Goal: Information Seeking & Learning: Learn about a topic

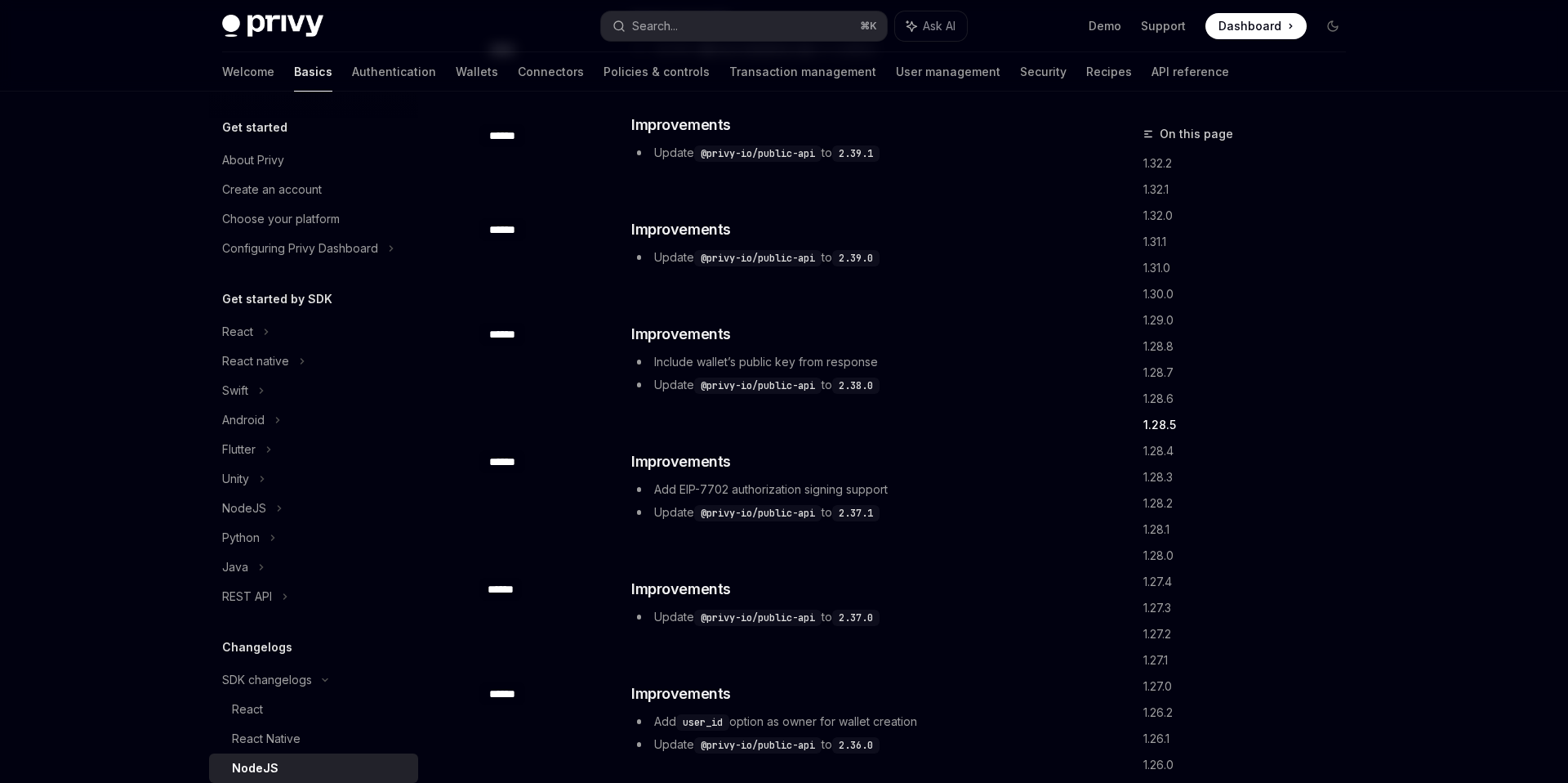
scroll to position [1417, 0]
click at [261, 331] on div "React" at bounding box center [314, 332] width 209 height 30
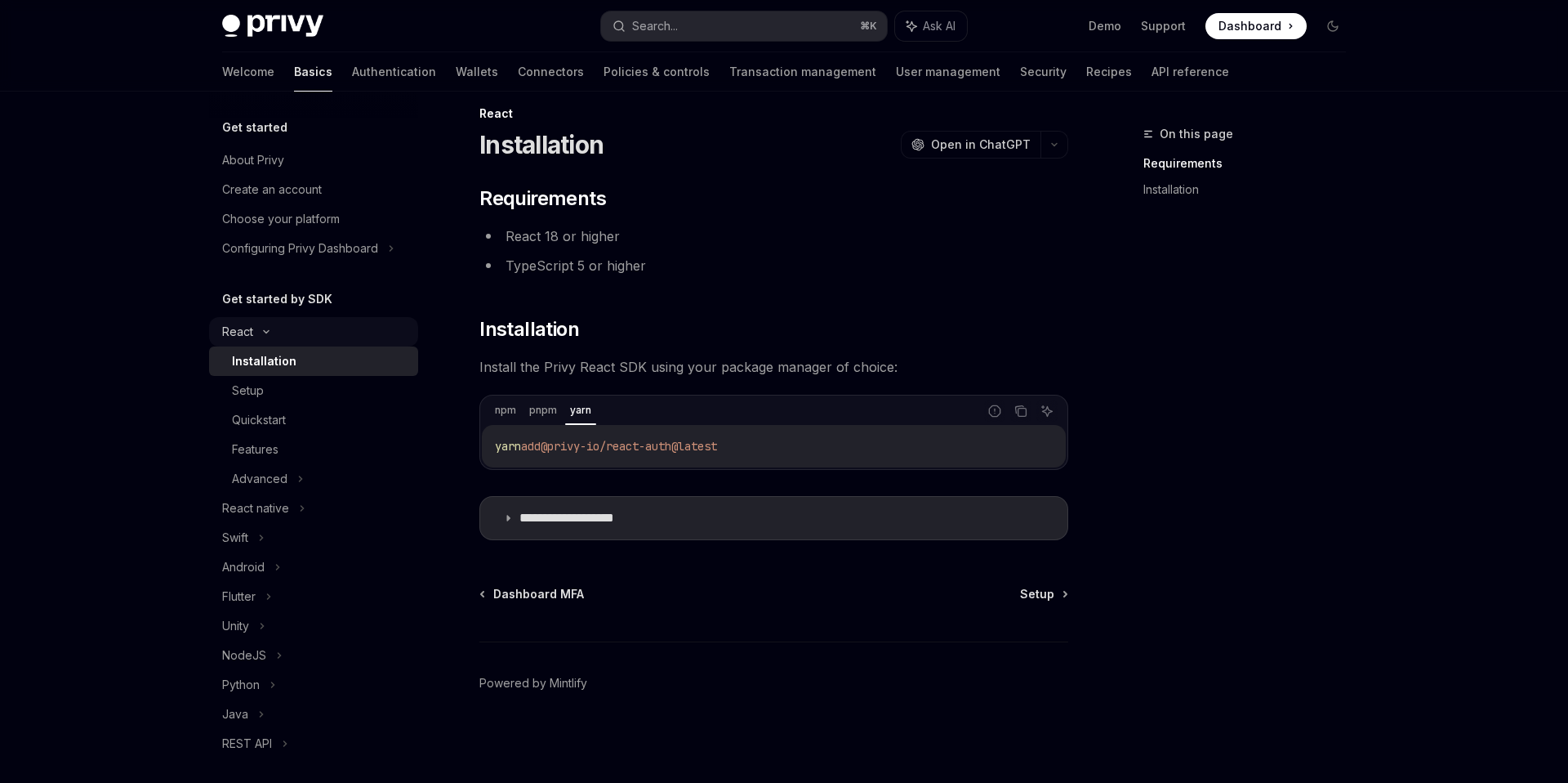
scroll to position [21, 0]
click at [506, 528] on summary "**********" at bounding box center [774, 518] width 587 height 43
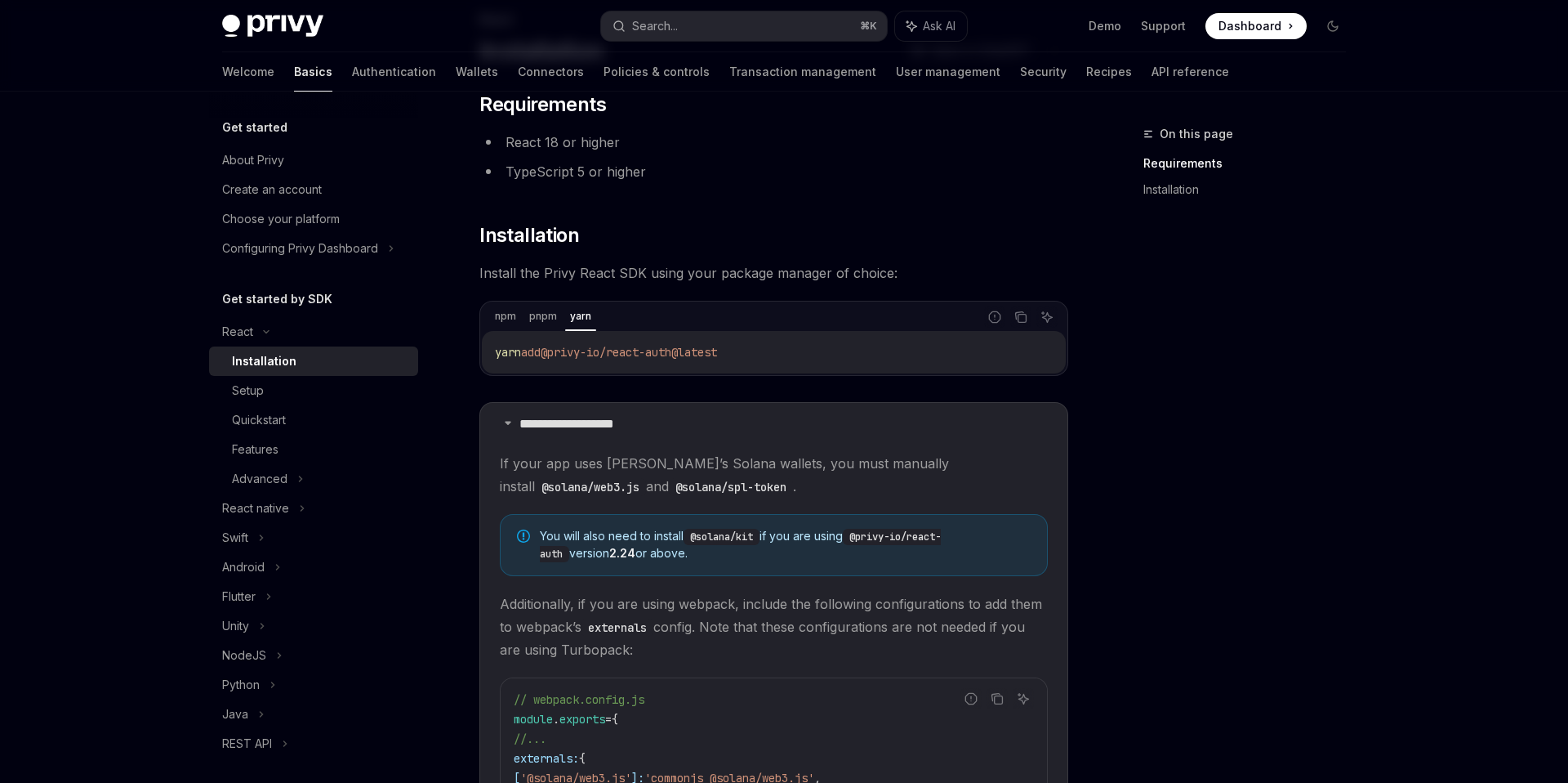
scroll to position [114, 0]
click at [268, 391] on div "Setup" at bounding box center [320, 390] width 176 height 20
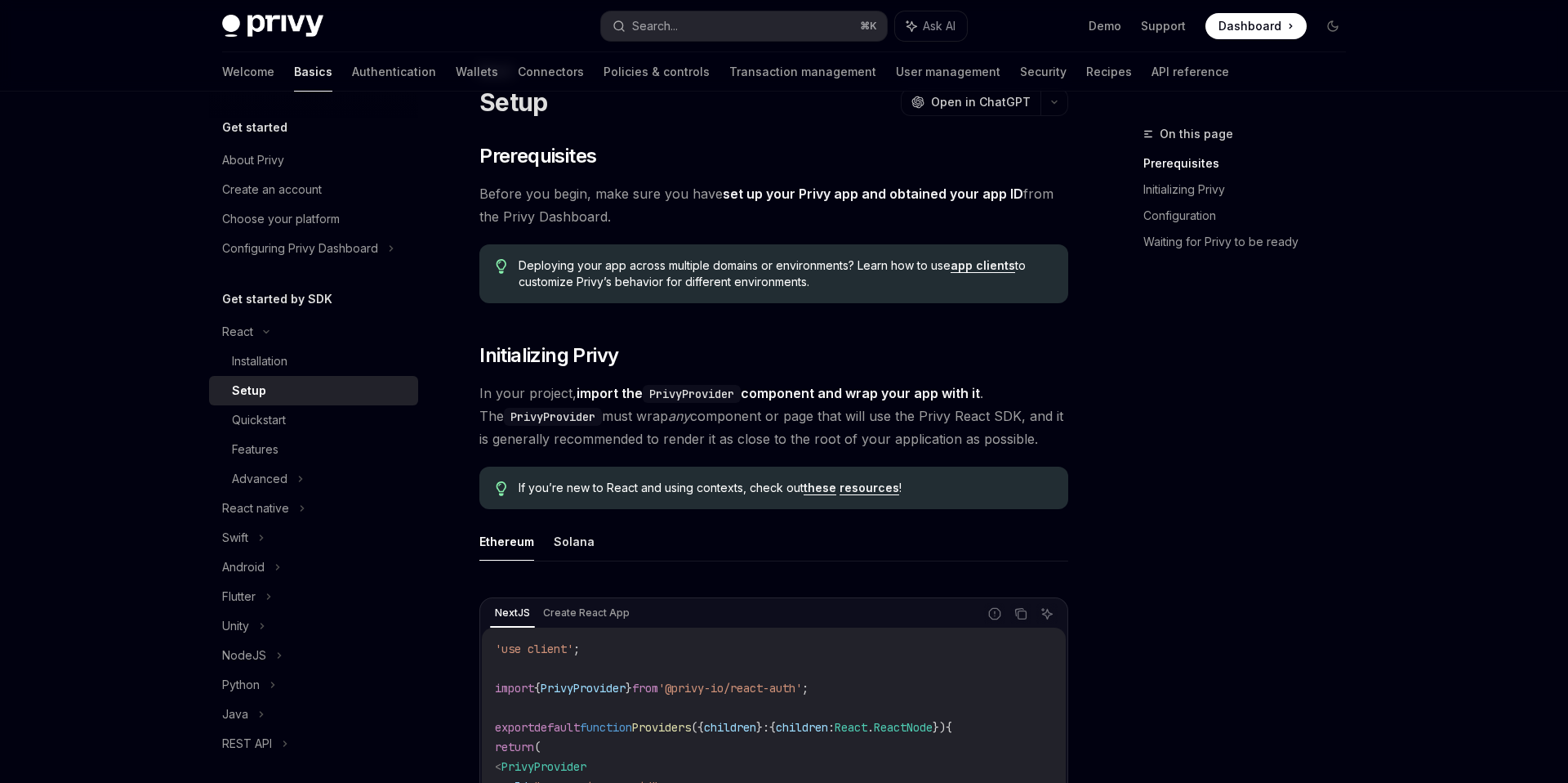
scroll to position [66, 0]
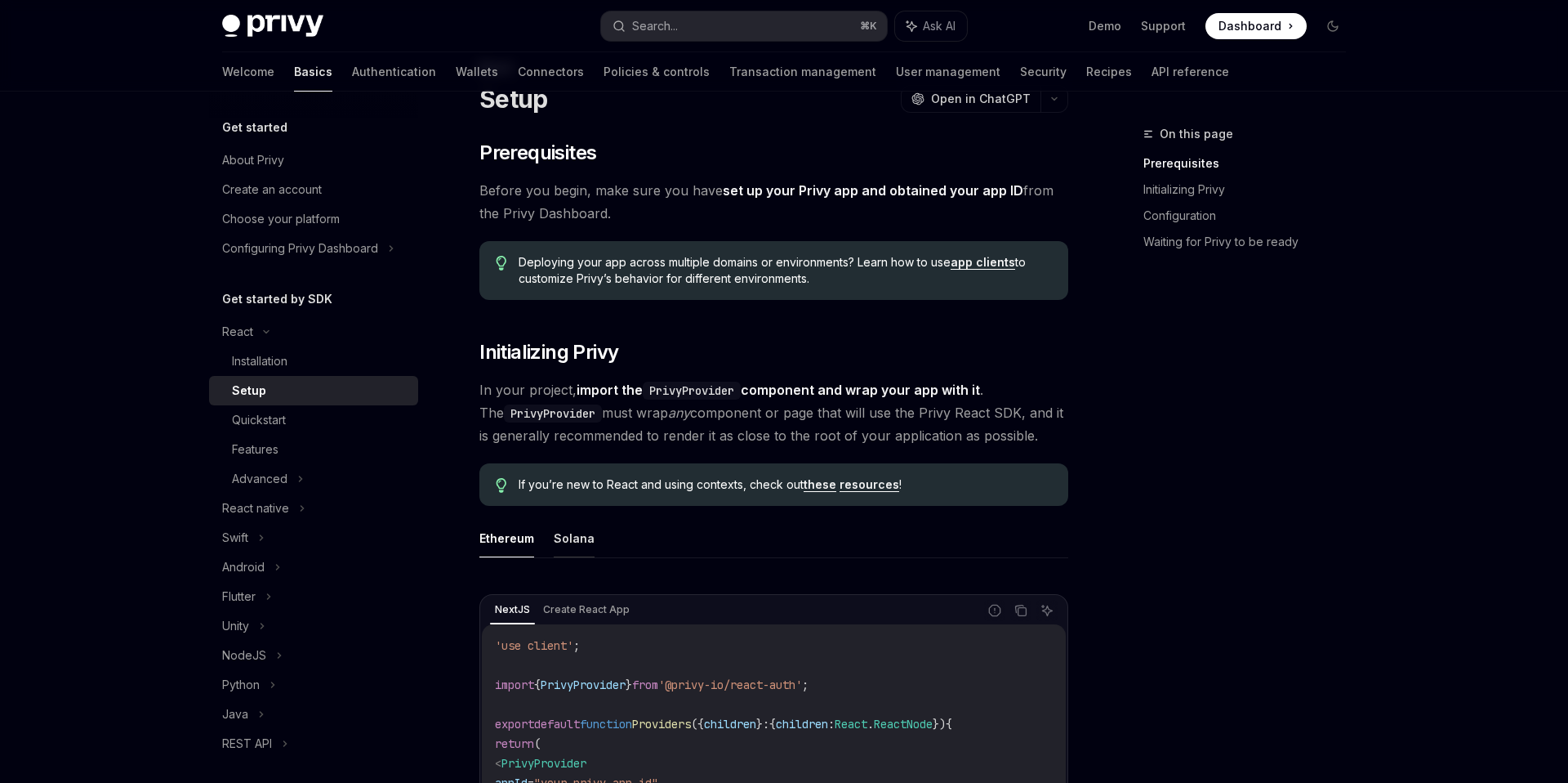
click at [566, 542] on button "Solana" at bounding box center [573, 538] width 41 height 38
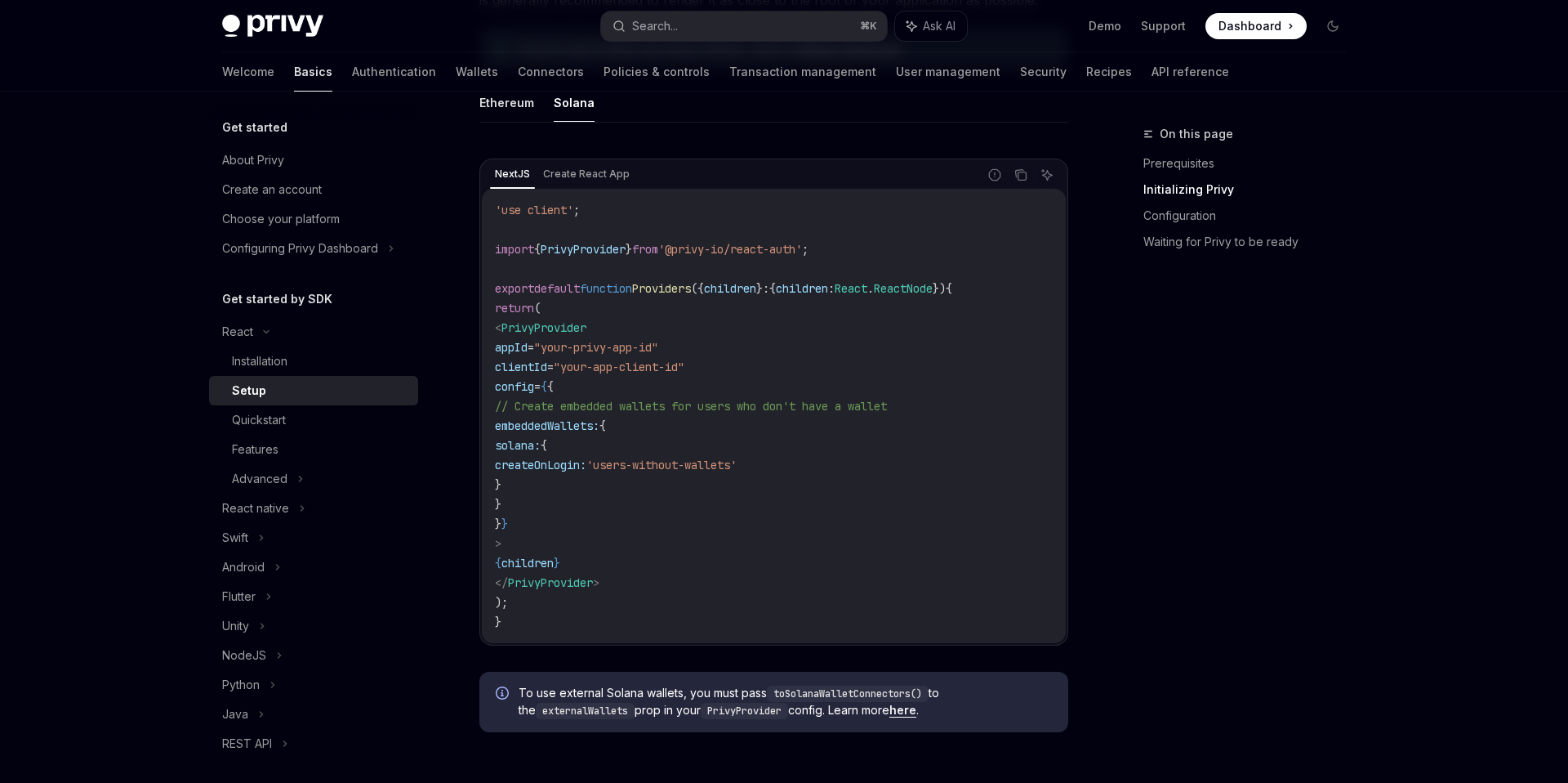
scroll to position [515, 0]
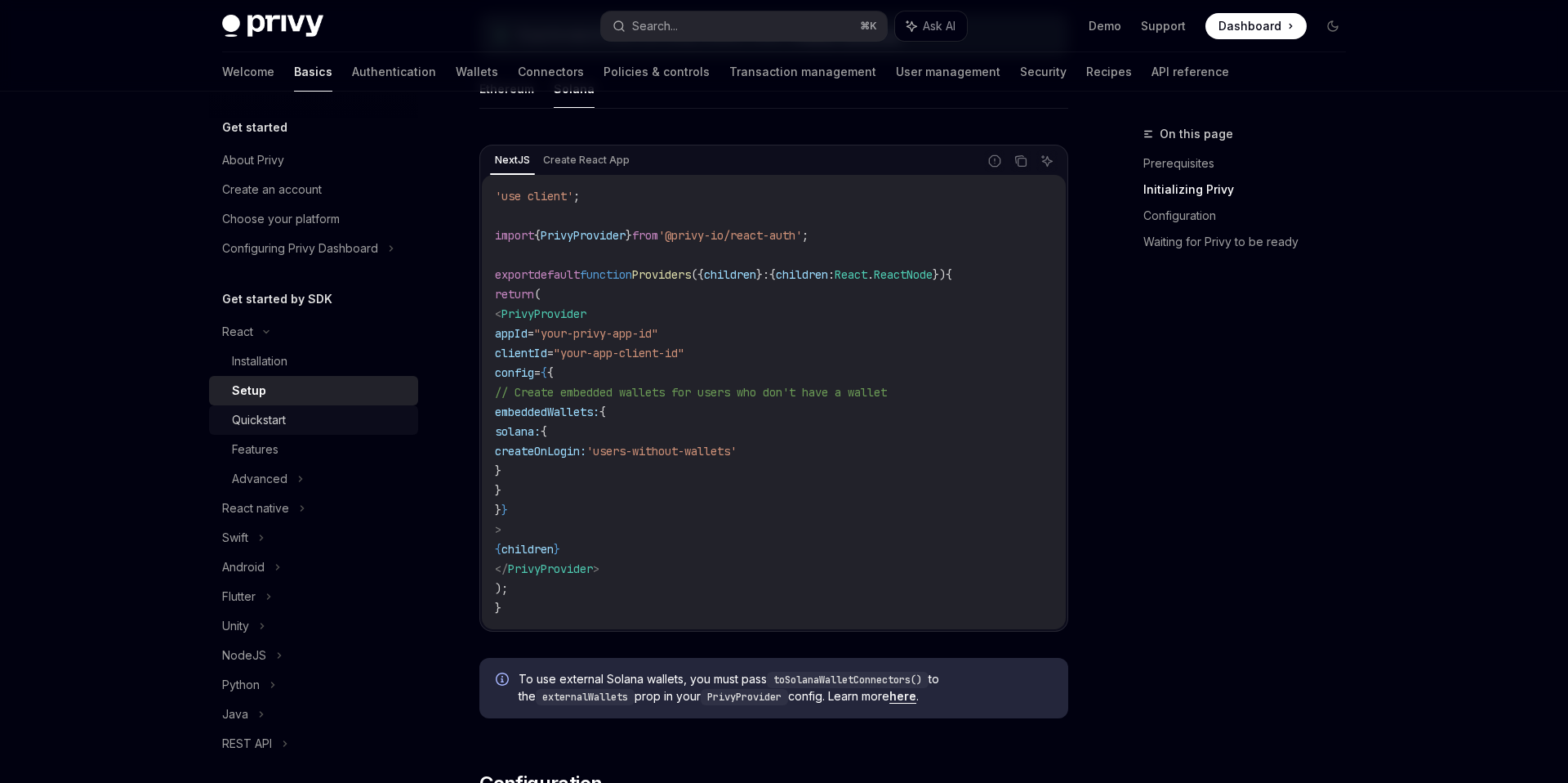
click at [281, 429] on link "Quickstart" at bounding box center [314, 420] width 209 height 30
type textarea "*"
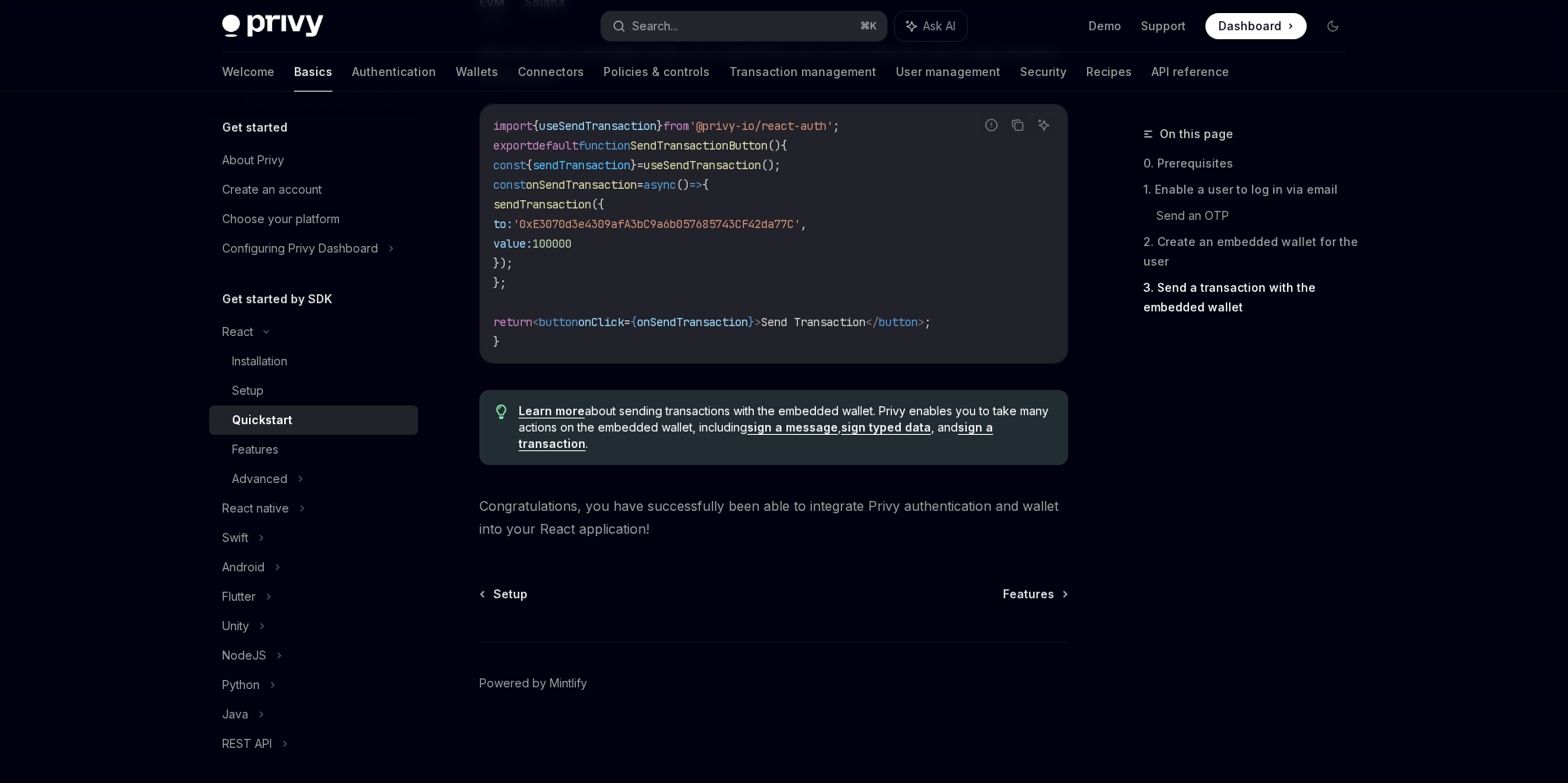
scroll to position [1585, 0]
click at [273, 457] on div "Features" at bounding box center [255, 449] width 47 height 20
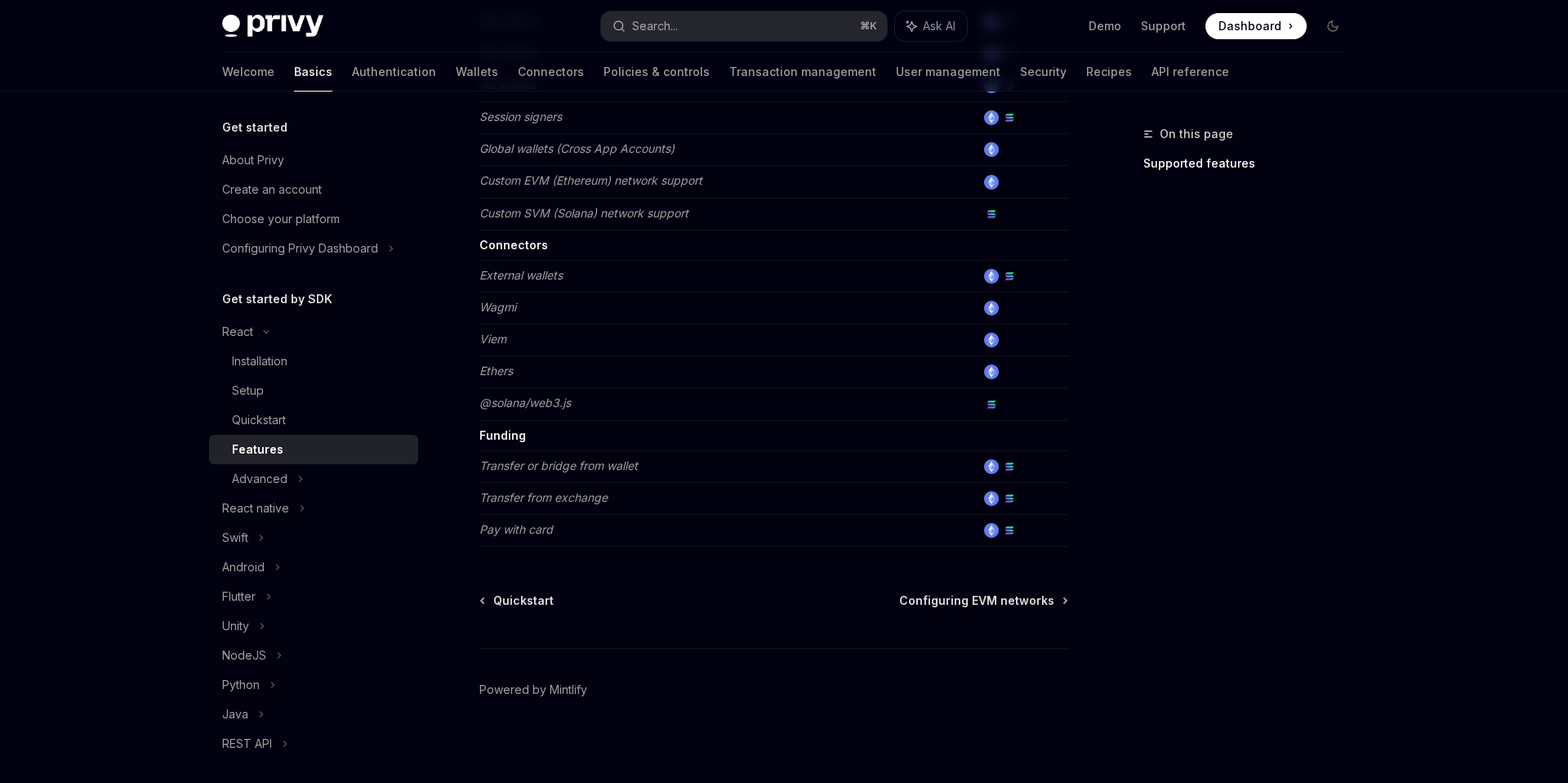
scroll to position [956, 0]
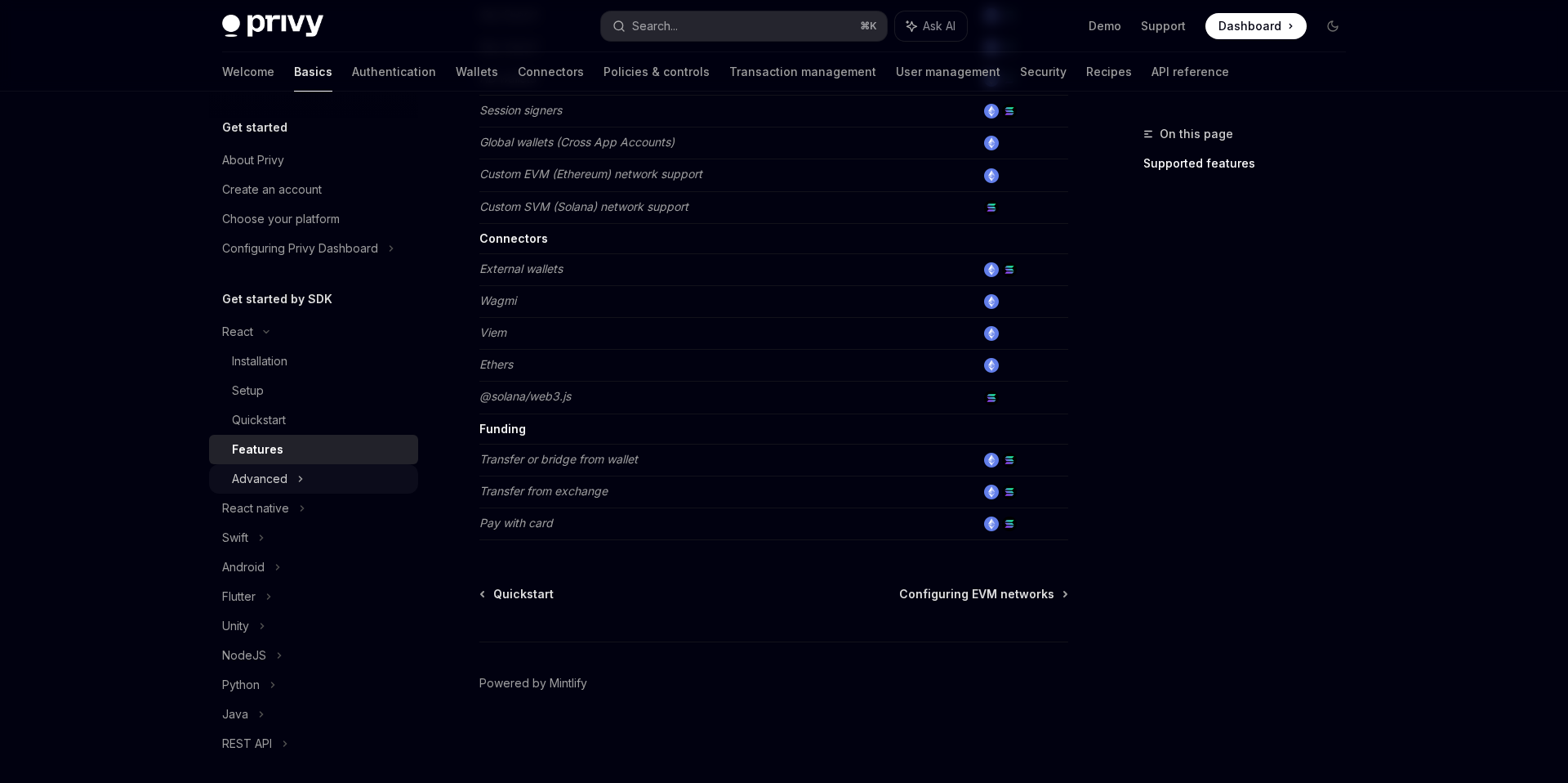
click at [282, 480] on div "Advanced" at bounding box center [260, 479] width 56 height 20
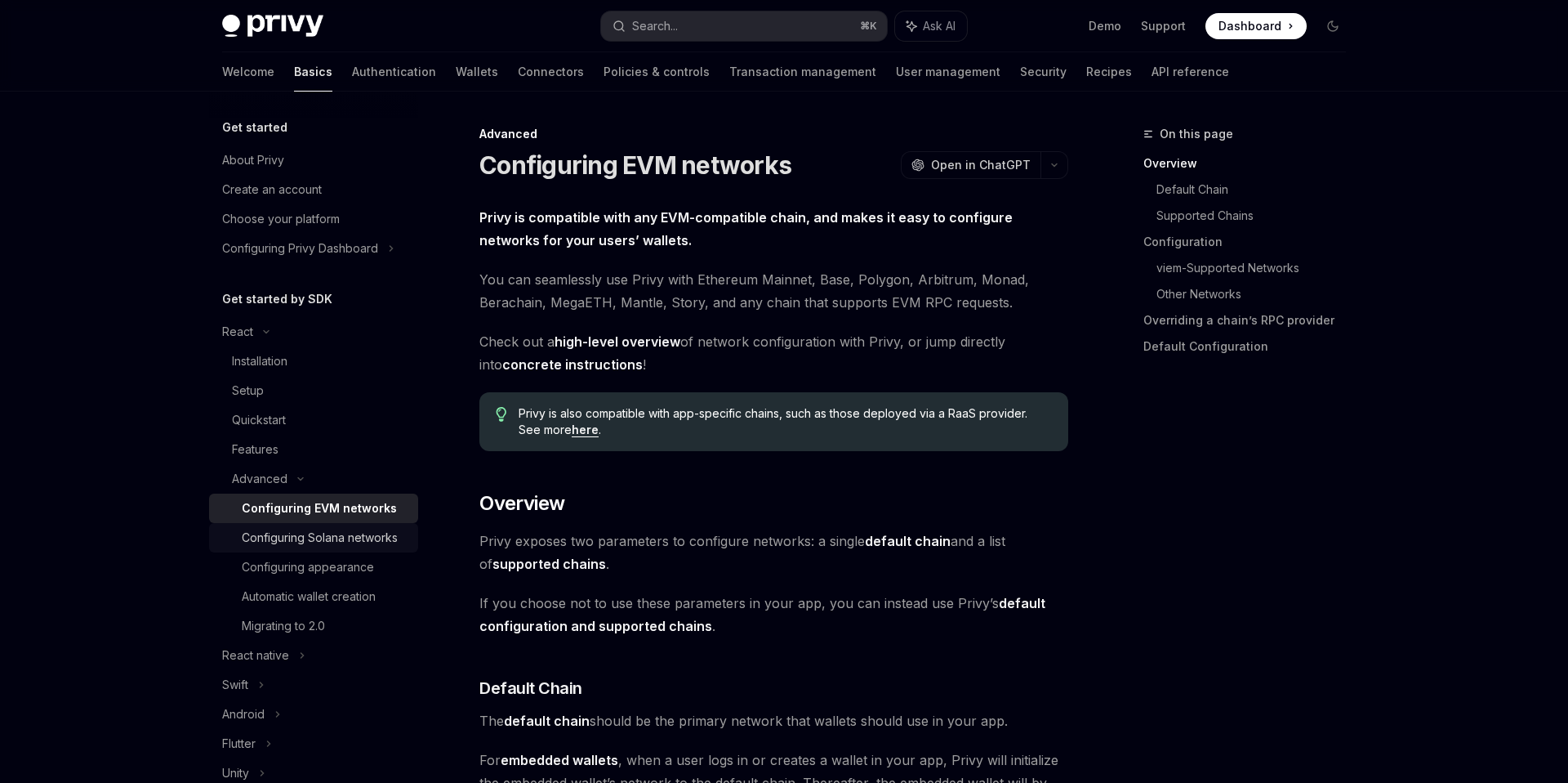
click at [314, 541] on div "Configuring Solana networks" at bounding box center [320, 537] width 156 height 20
type textarea "*"
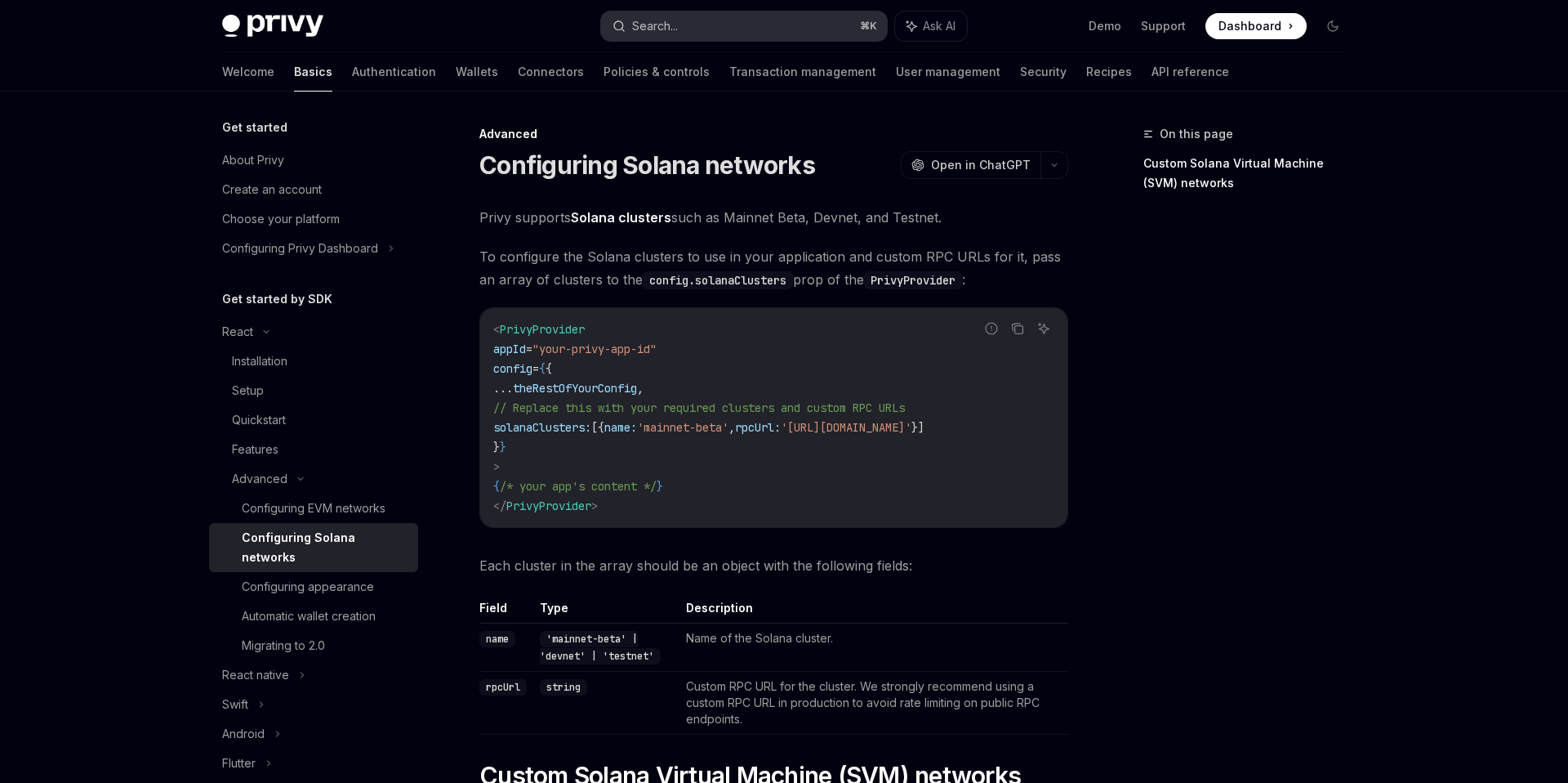
click at [739, 36] on button "Search... ⌘ K" at bounding box center [744, 26] width 286 height 30
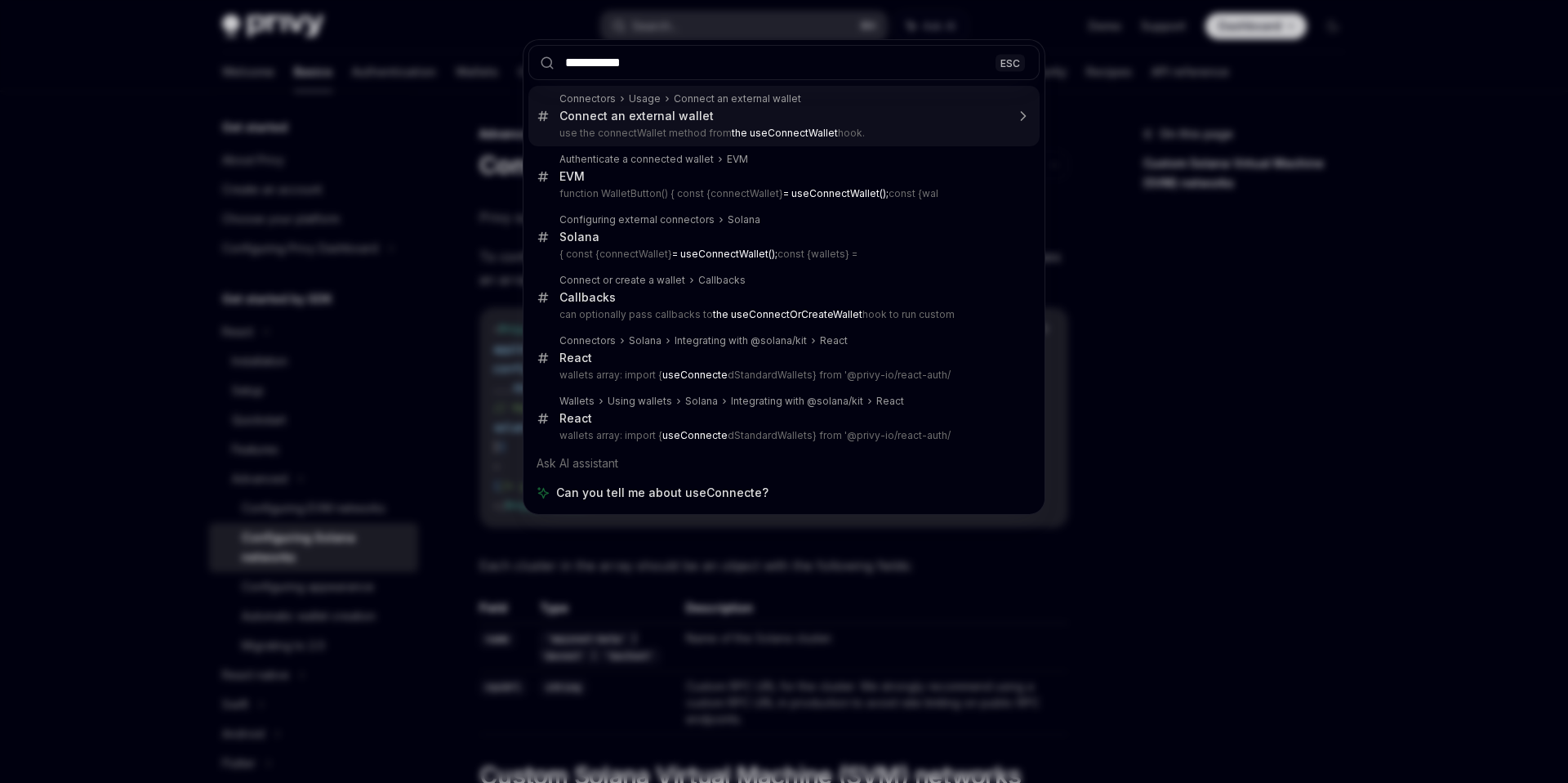
type input "**********"
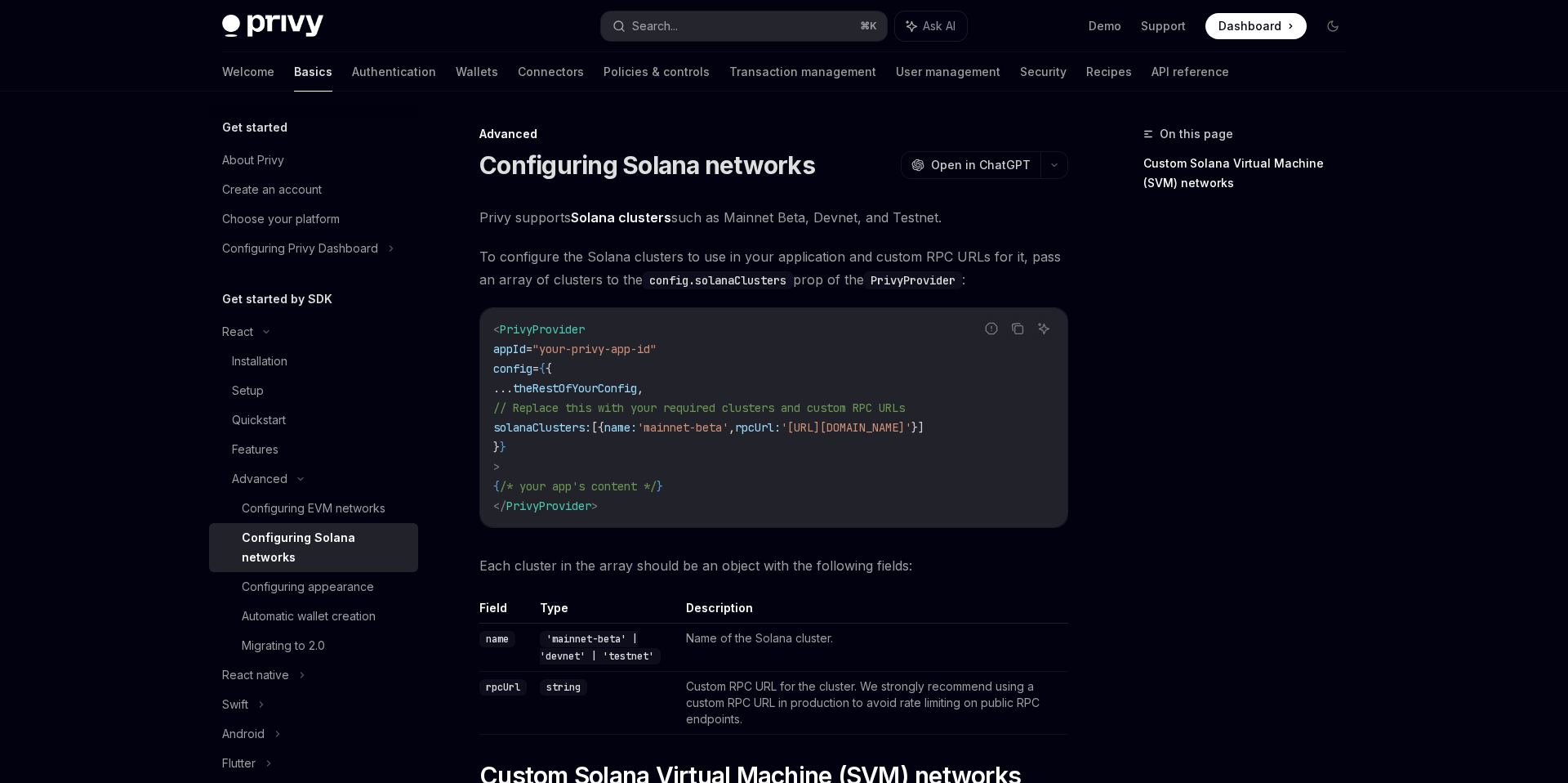
type textarea "*"
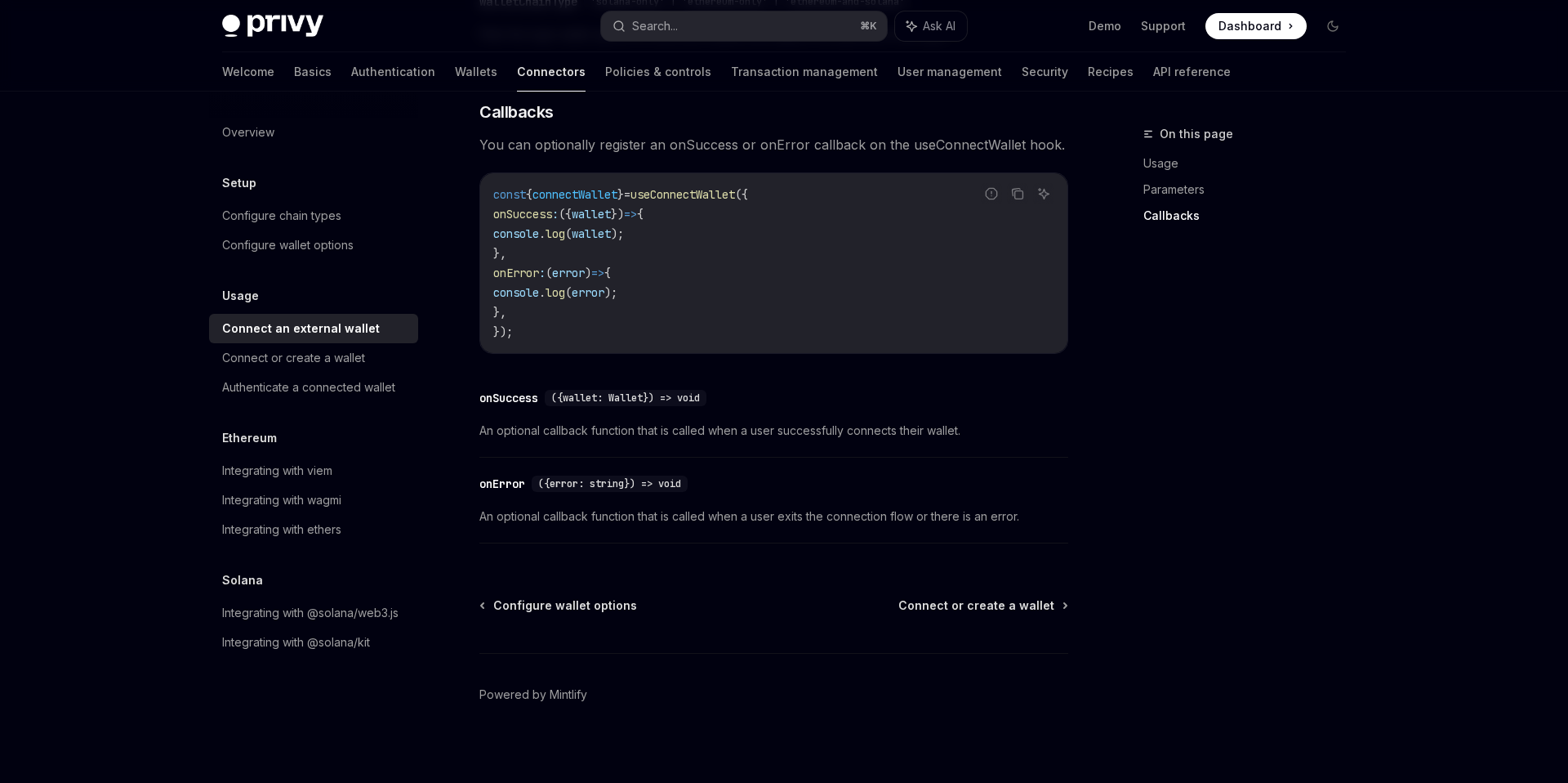
scroll to position [992, 0]
click at [725, 36] on button "Search... ⌘ K" at bounding box center [744, 26] width 286 height 30
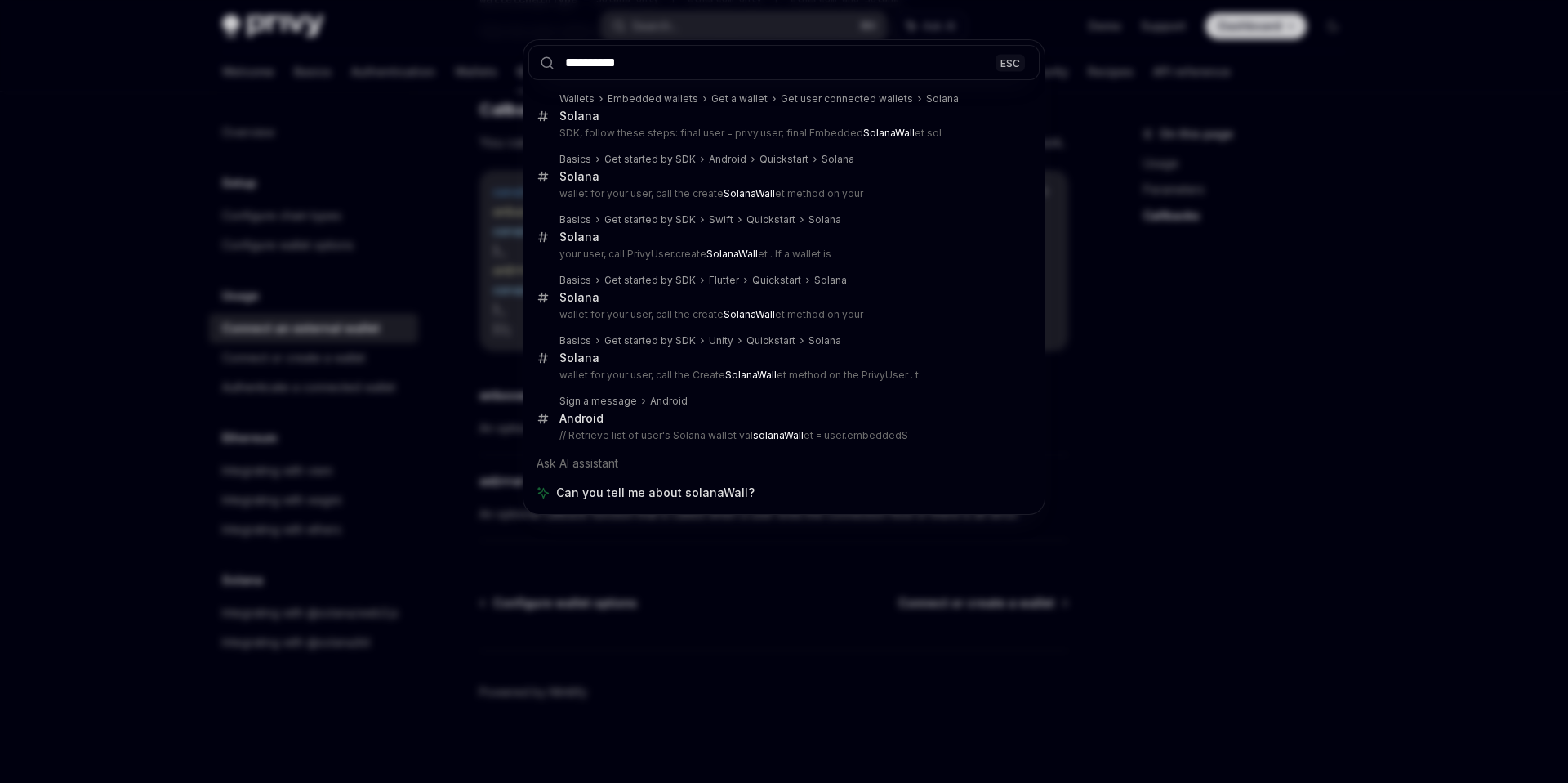
click at [678, 72] on input "**********" at bounding box center [784, 63] width 512 height 35
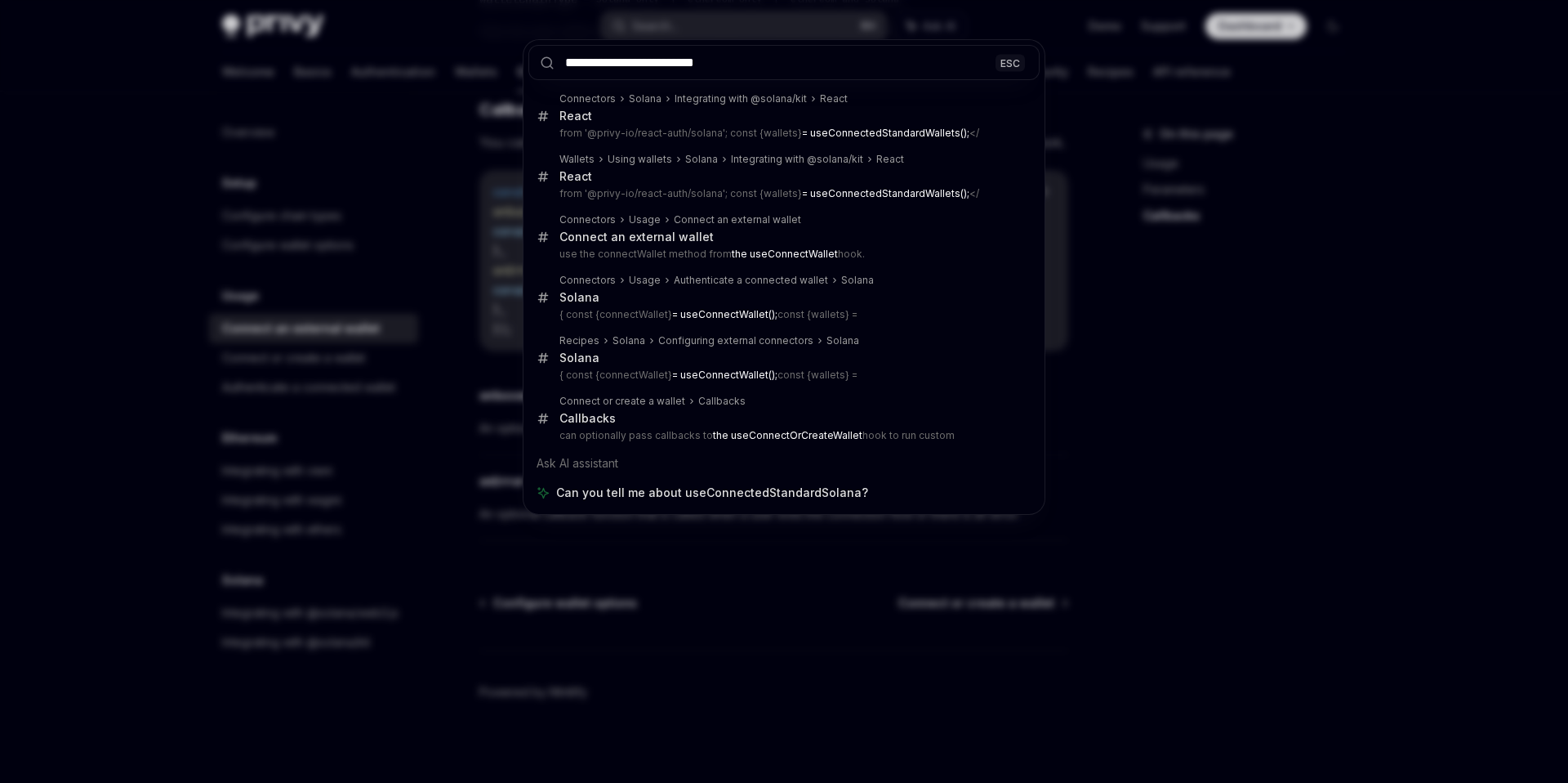
type input "**********"
type textarea "*"
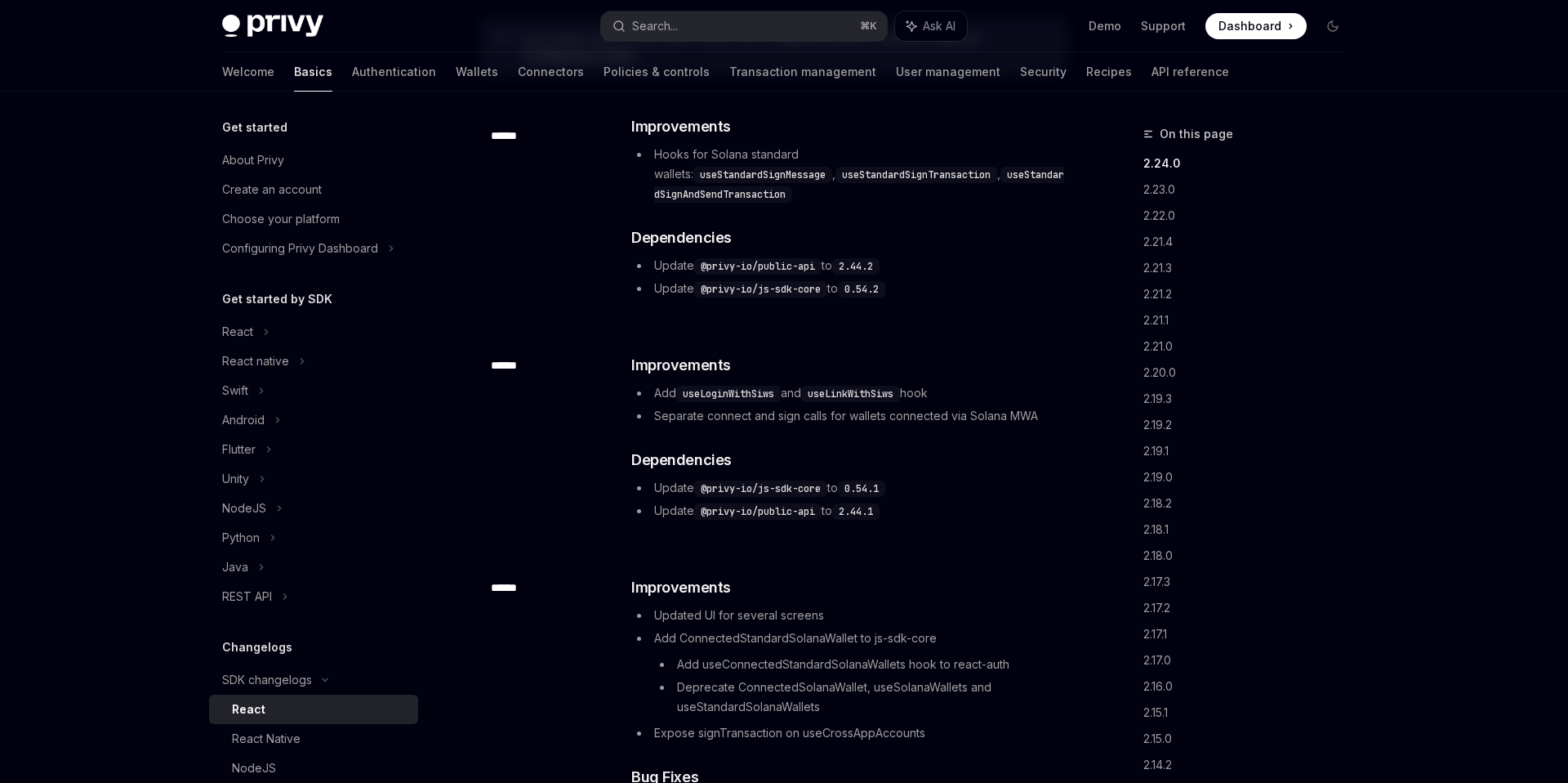
scroll to position [231, 0]
click at [853, 547] on div "​ ****** ​ Improvements Updated UI for several screens Add ConnectedStandardSol…" at bounding box center [774, 775] width 589 height 457
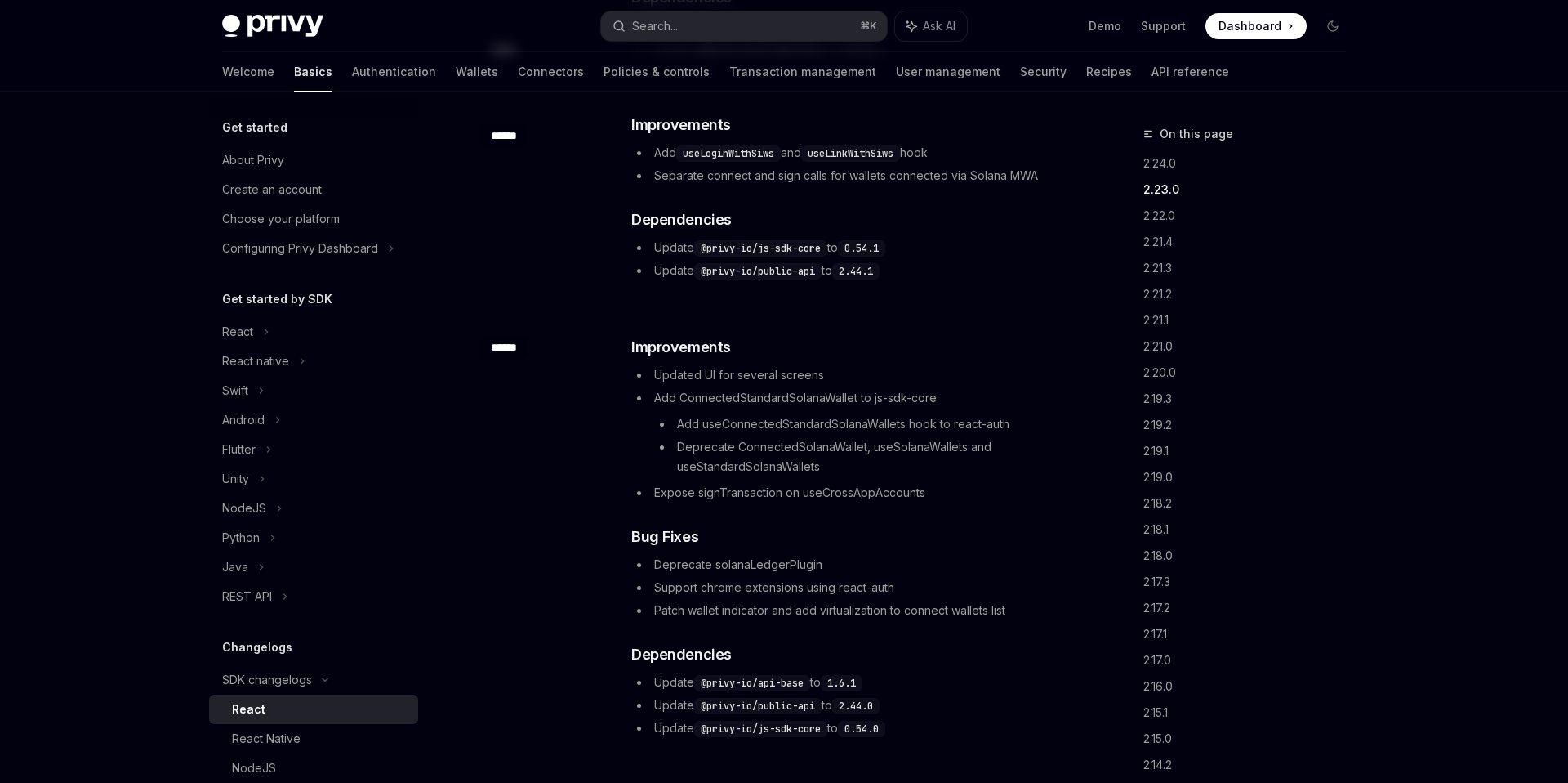
scroll to position [465, 0]
type textarea "*"
